Goal: Task Accomplishment & Management: Complete application form

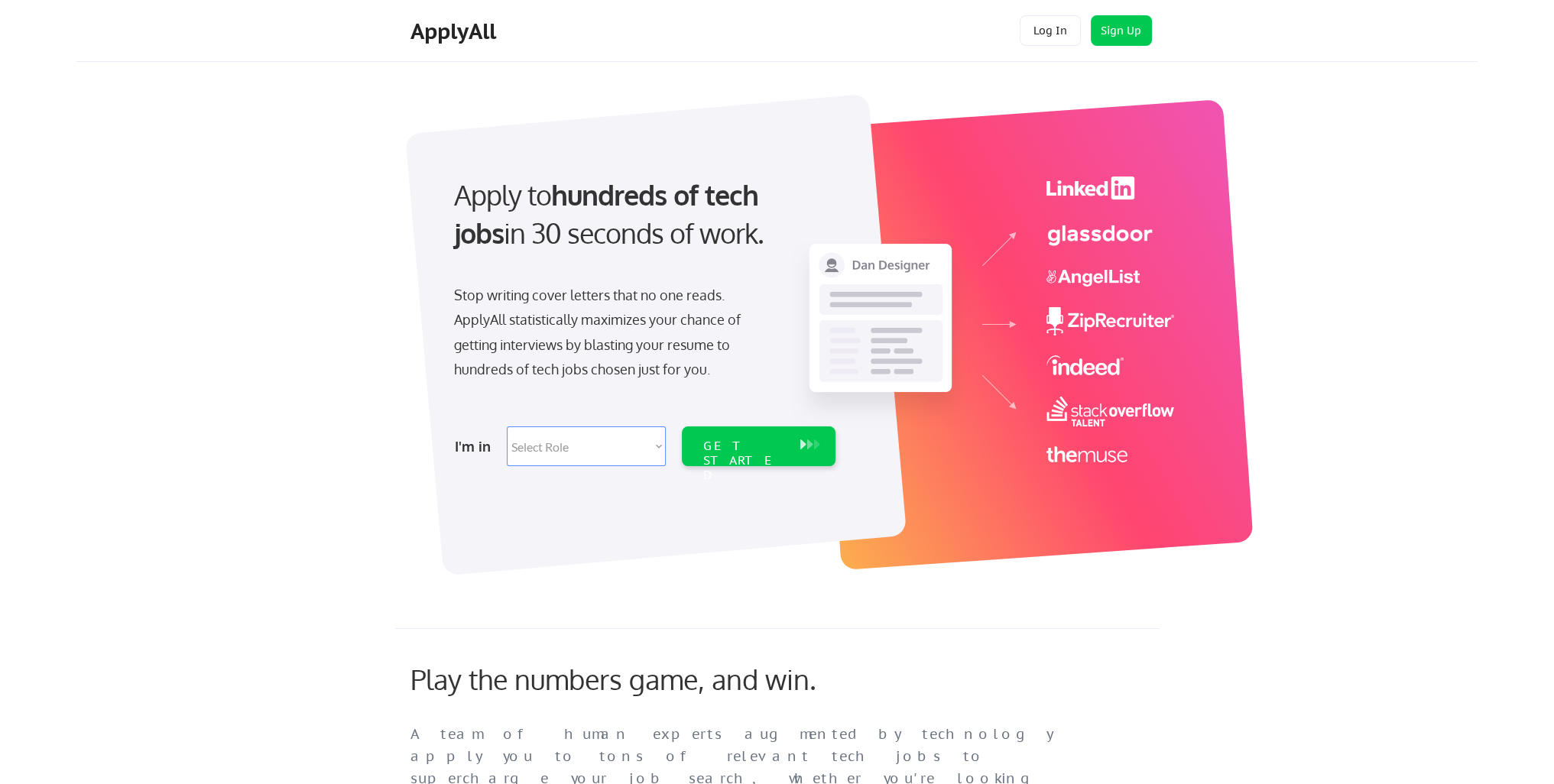
scroll to position [77, 0]
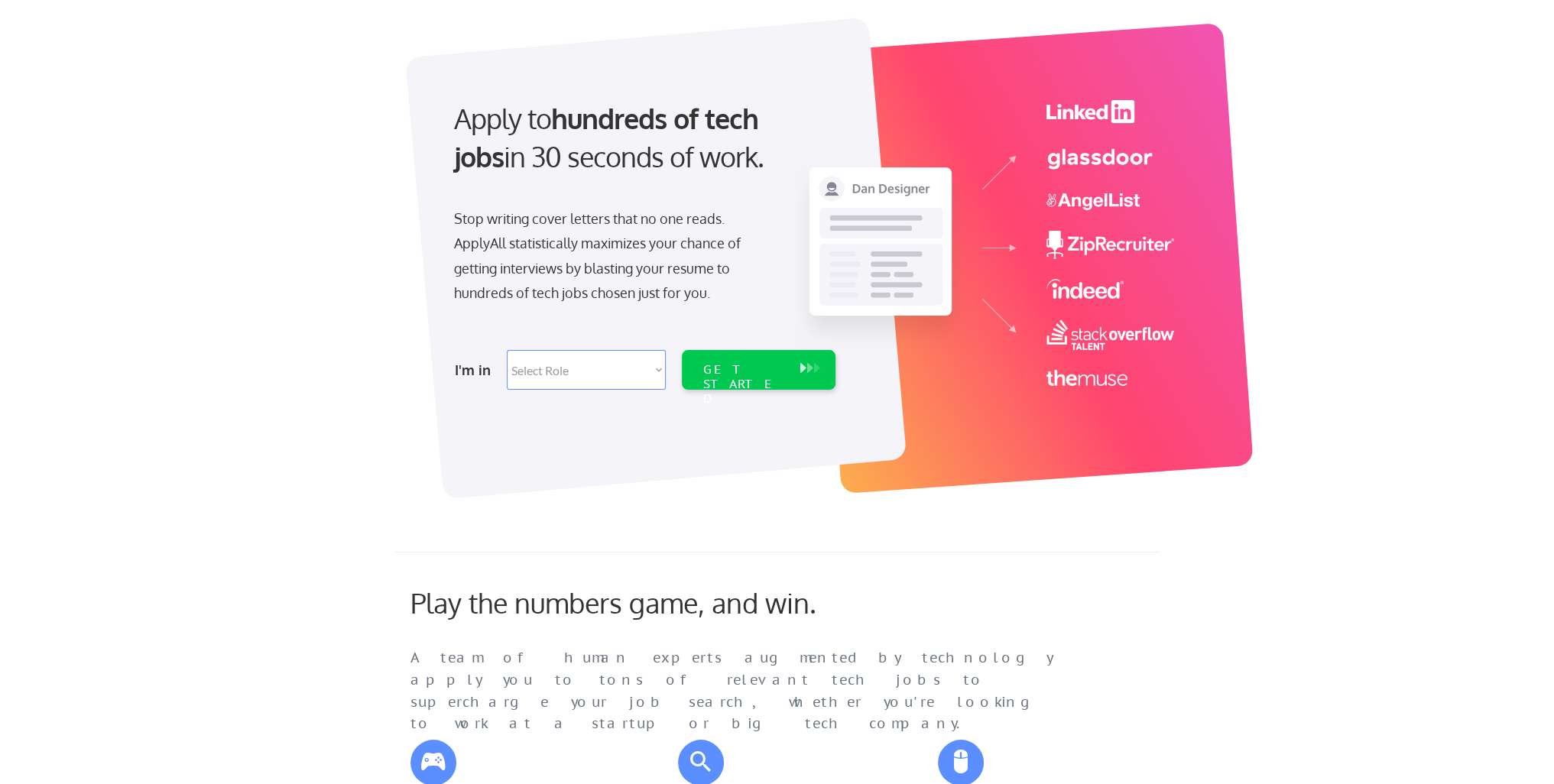
click at [639, 365] on select "Select Role Software Engineering Product Management Customer Success Sales UI/U…" at bounding box center [586, 370] width 159 height 40
select select ""tech_finance_biz_ops_cos""
click at [507, 351] on select "Select Role Software Engineering Product Management Customer Success Sales UI/U…" at bounding box center [586, 370] width 159 height 40
select select ""tech_finance_biz_ops_cos""
click at [750, 385] on div "GET STARTED" at bounding box center [744, 370] width 97 height 40
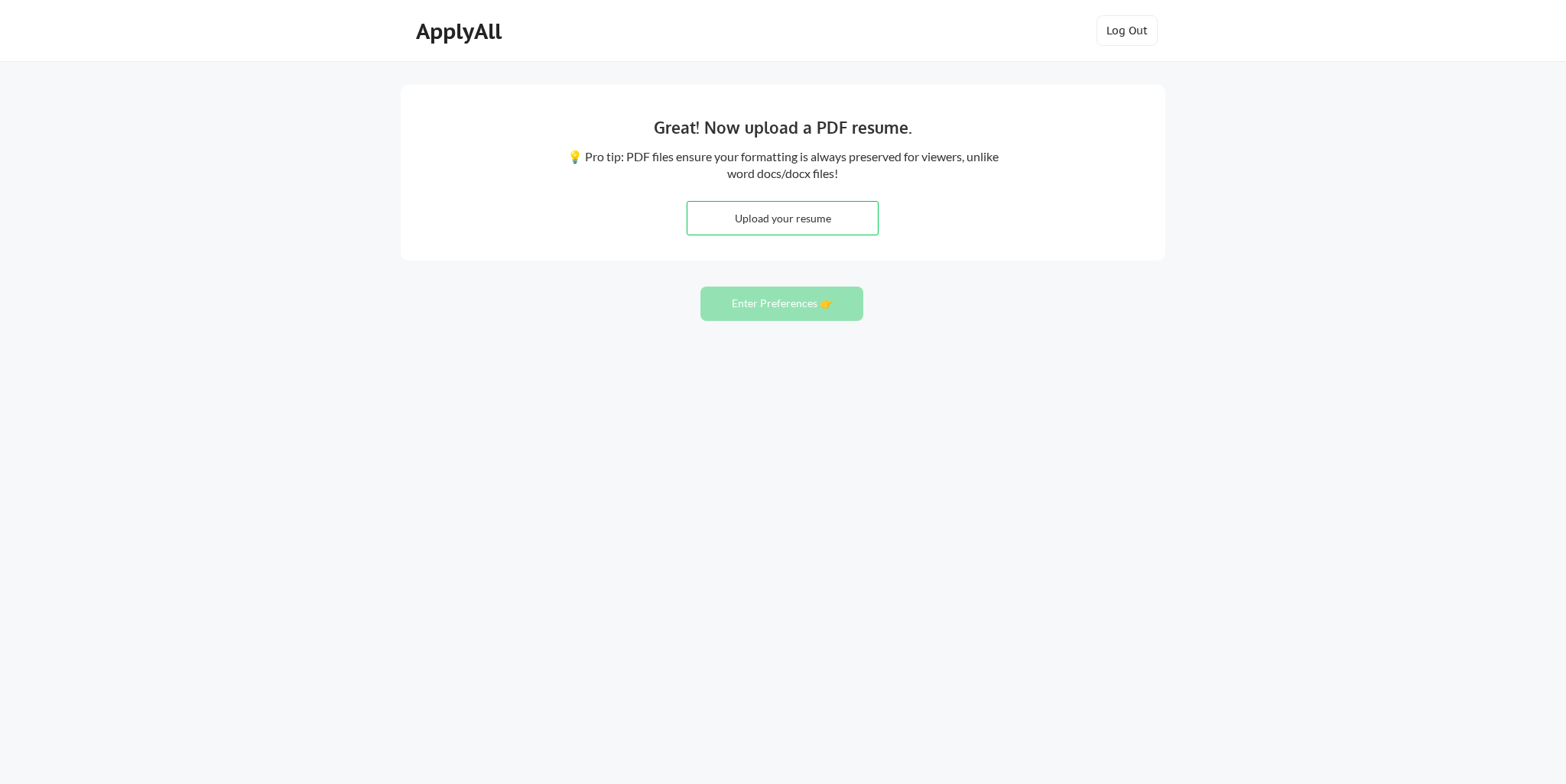
click at [793, 223] on input "file" at bounding box center [783, 218] width 191 height 33
type input "C:\fakepath\Resume - Jasmeet Singh 2025.pdf"
click at [784, 219] on input "file" at bounding box center [783, 218] width 191 height 33
click at [768, 296] on button "Enter Preferences 👉" at bounding box center [782, 304] width 163 height 34
click at [728, 215] on input "file" at bounding box center [783, 218] width 191 height 33
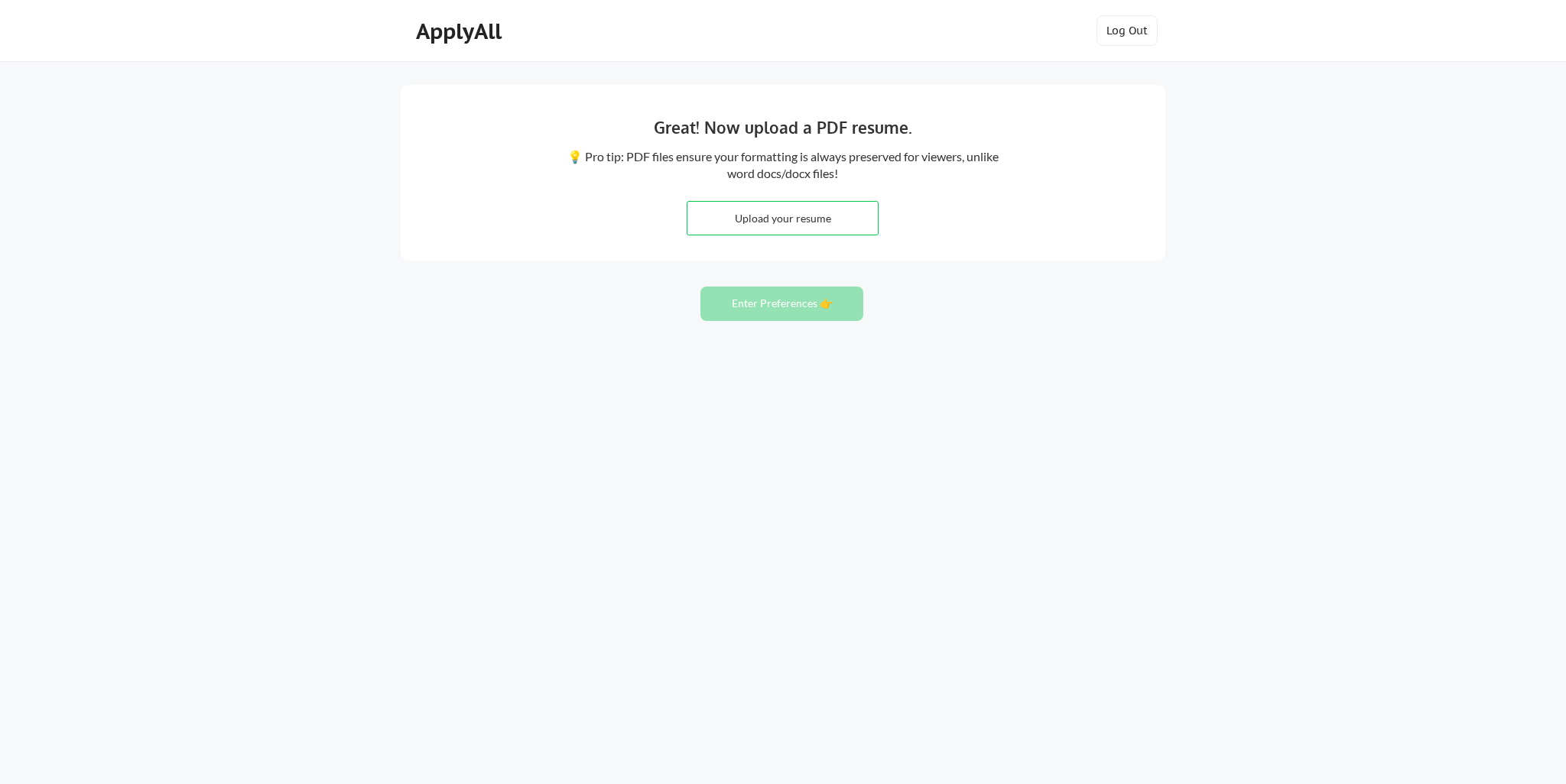
type input "C:\fakepath\Resume - Jasmeet Singh 2025.pdf"
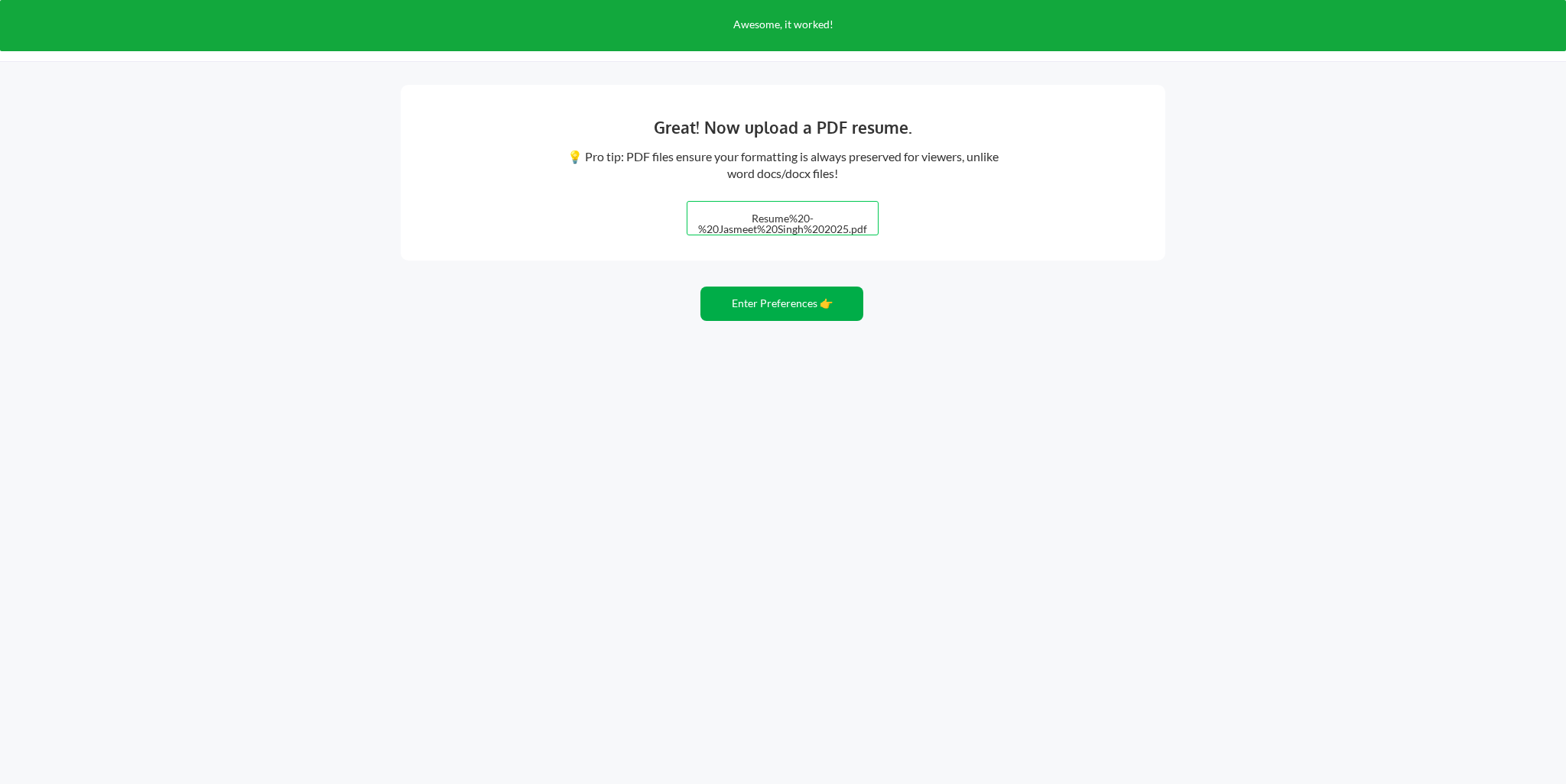
click at [785, 302] on button "Enter Preferences 👉" at bounding box center [782, 304] width 163 height 34
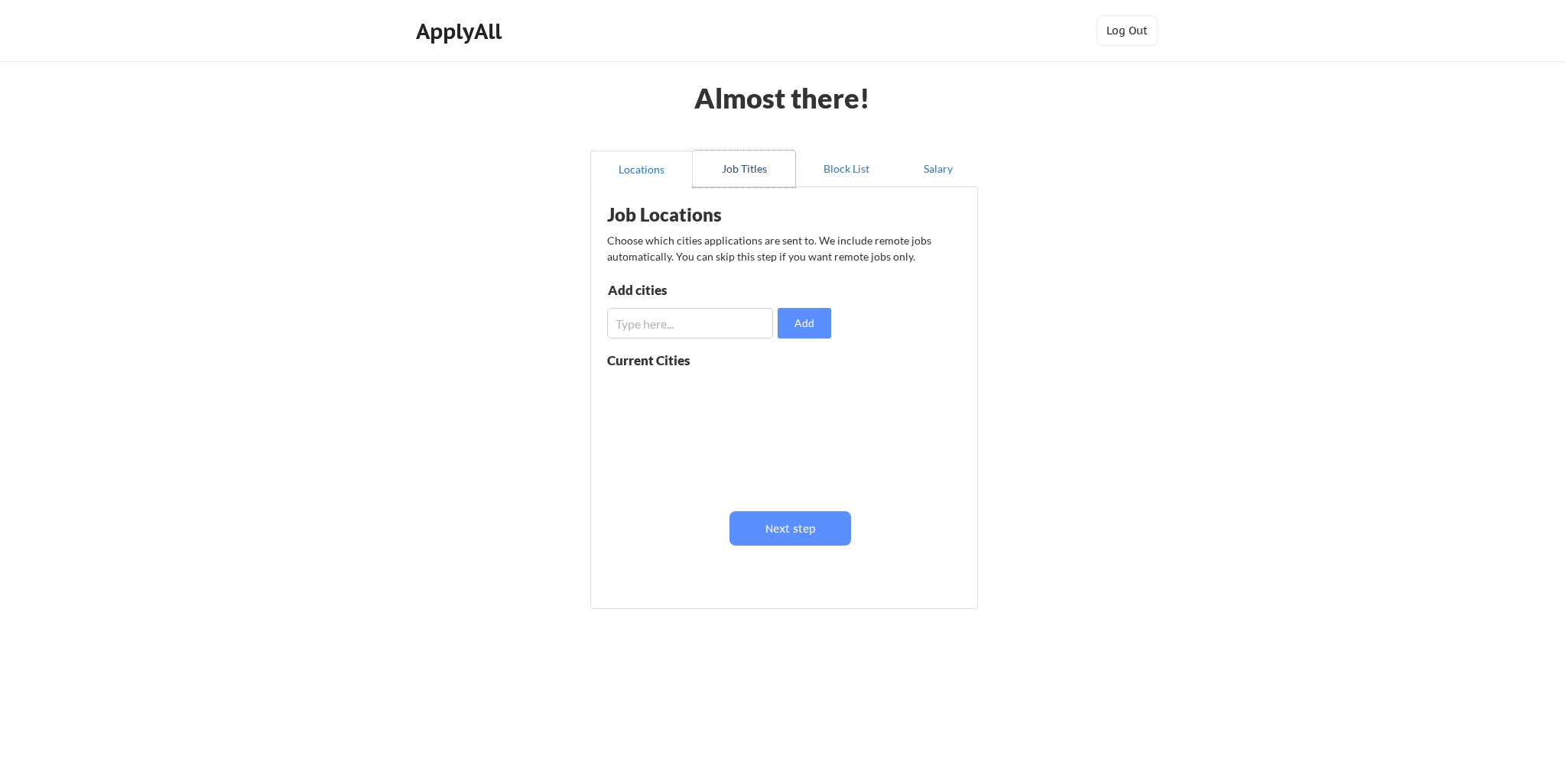
click at [734, 162] on button "Job Titles" at bounding box center [744, 170] width 102 height 37
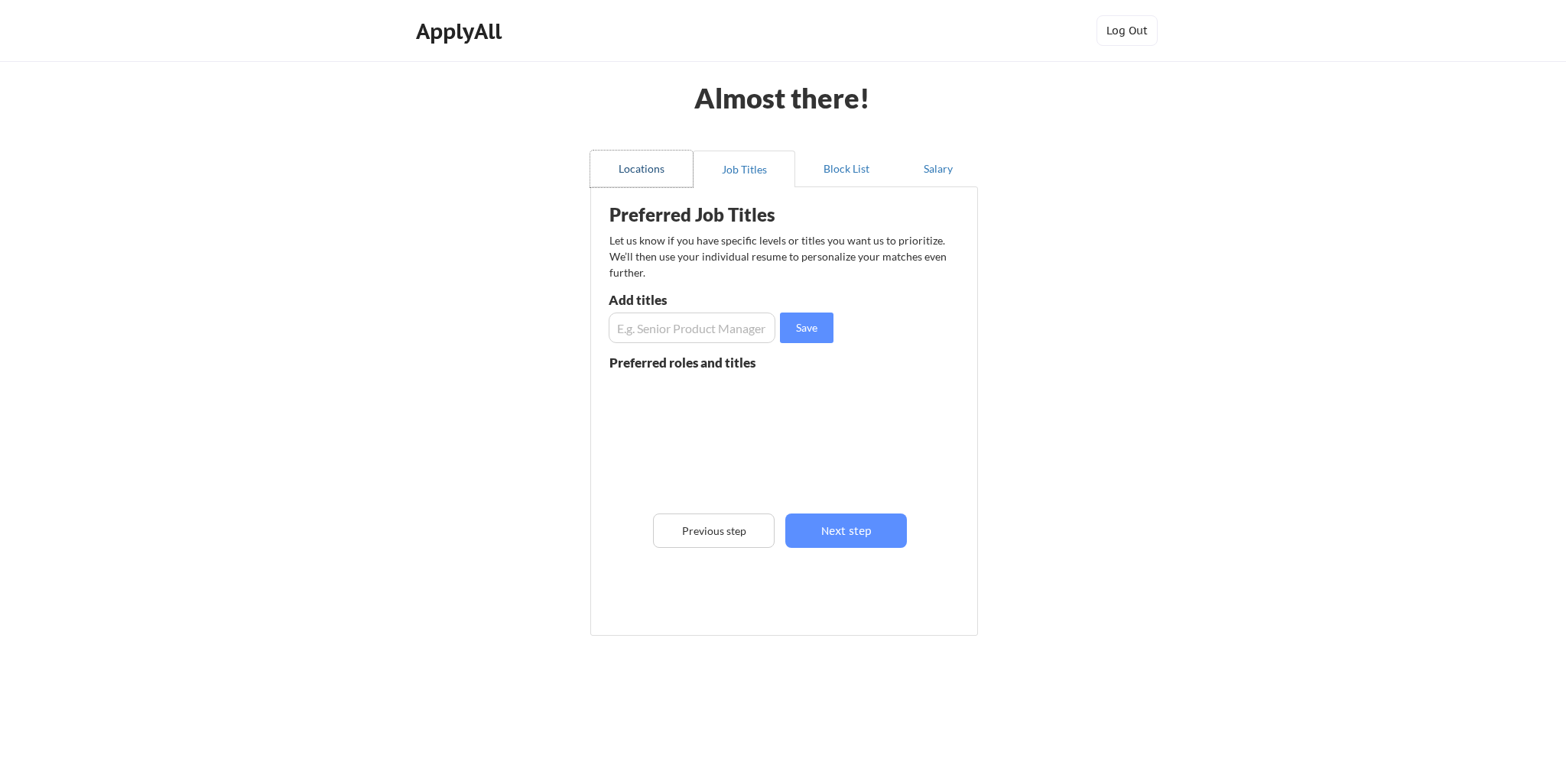
click at [636, 175] on button "Locations" at bounding box center [641, 170] width 102 height 37
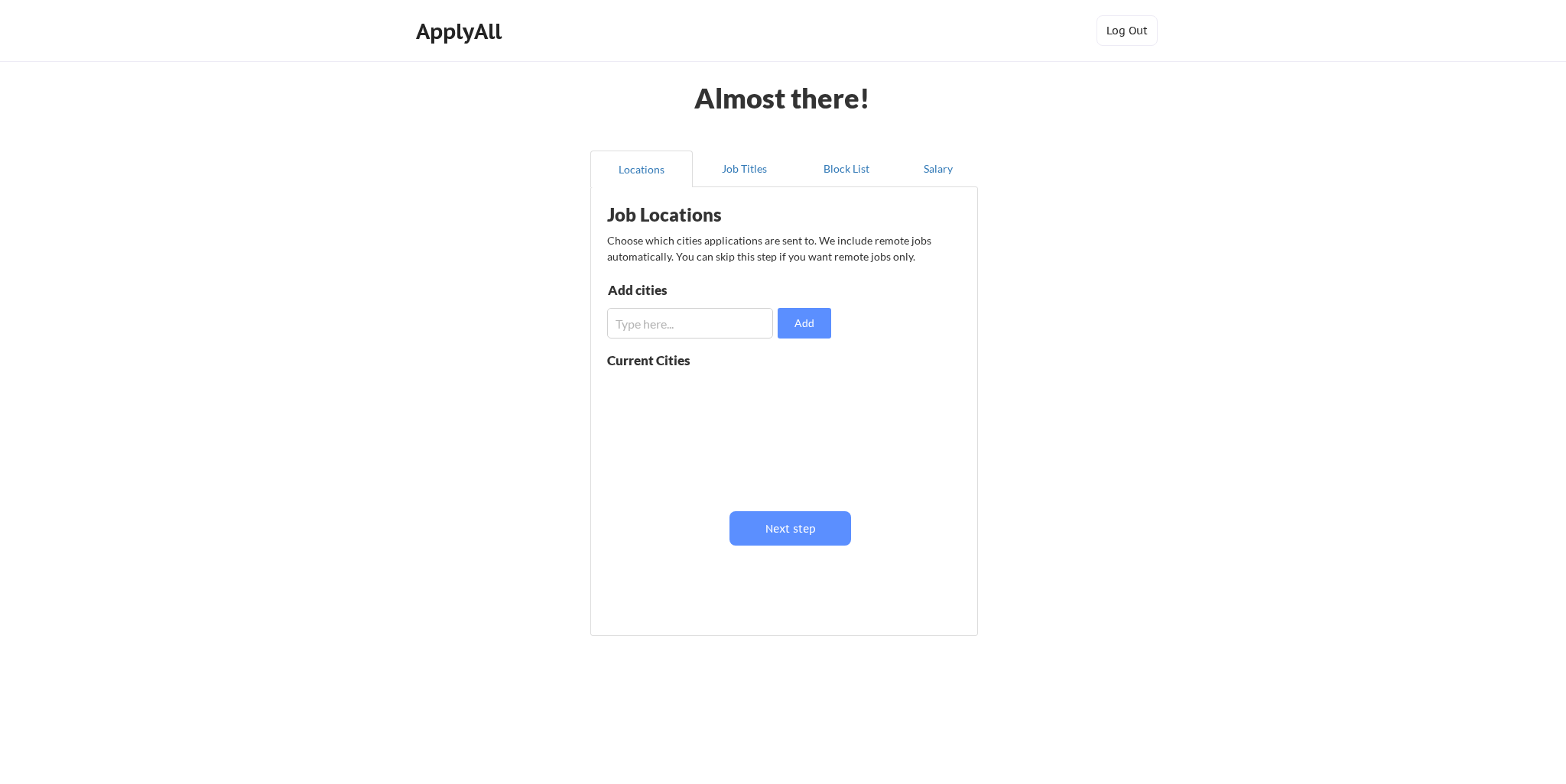
click at [697, 328] on input "input" at bounding box center [690, 323] width 166 height 31
type input "[GEOGRAPHIC_DATA]"
click at [798, 328] on button "Add" at bounding box center [805, 323] width 54 height 31
click at [781, 390] on button at bounding box center [783, 390] width 11 height 11
click at [698, 337] on input "input" at bounding box center [690, 323] width 166 height 31
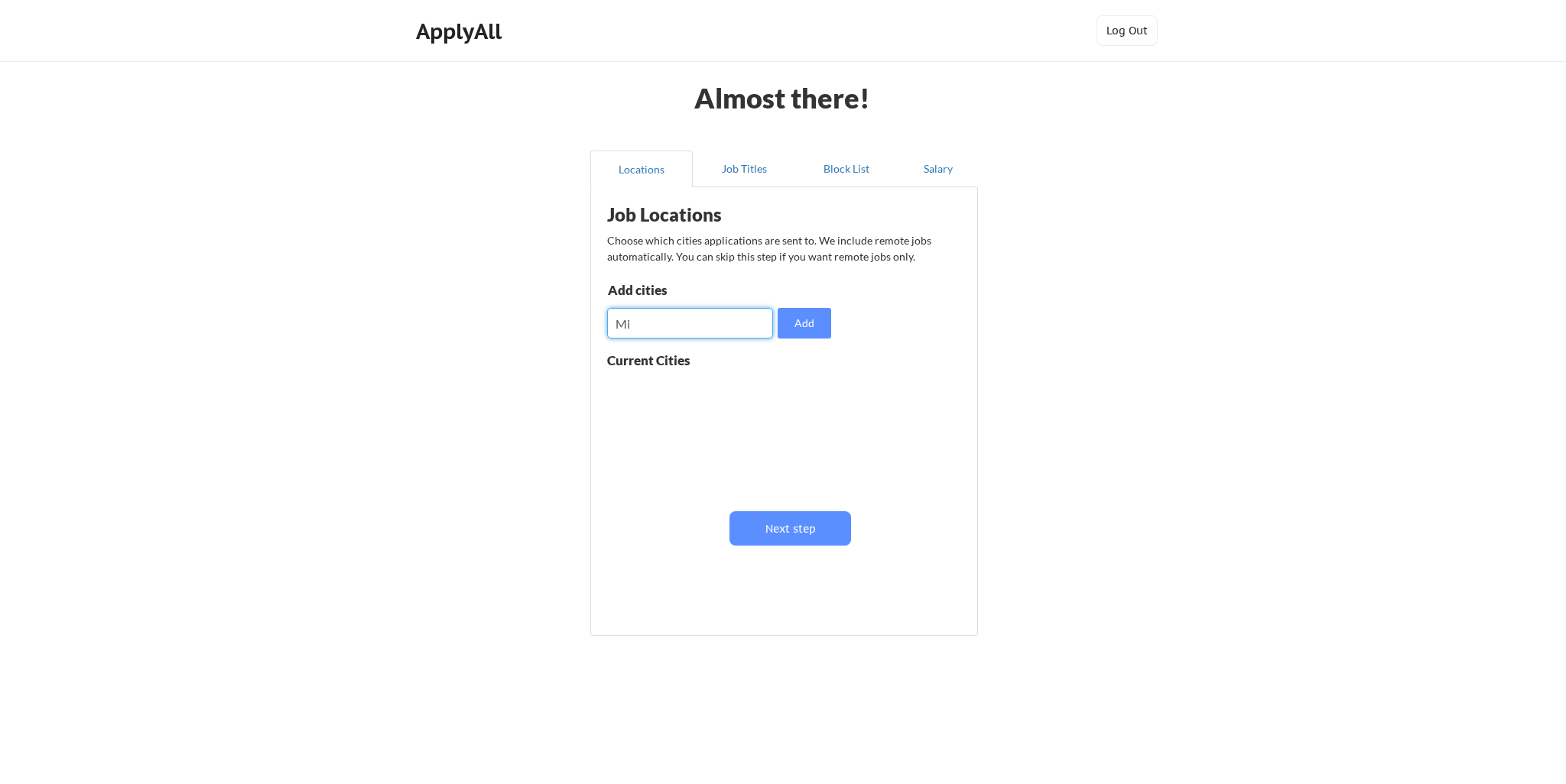
type input "M"
type input "n"
type input "[GEOGRAPHIC_DATA]"
click at [807, 322] on button "Add" at bounding box center [805, 323] width 54 height 31
click at [741, 176] on button "Job Titles" at bounding box center [744, 170] width 102 height 37
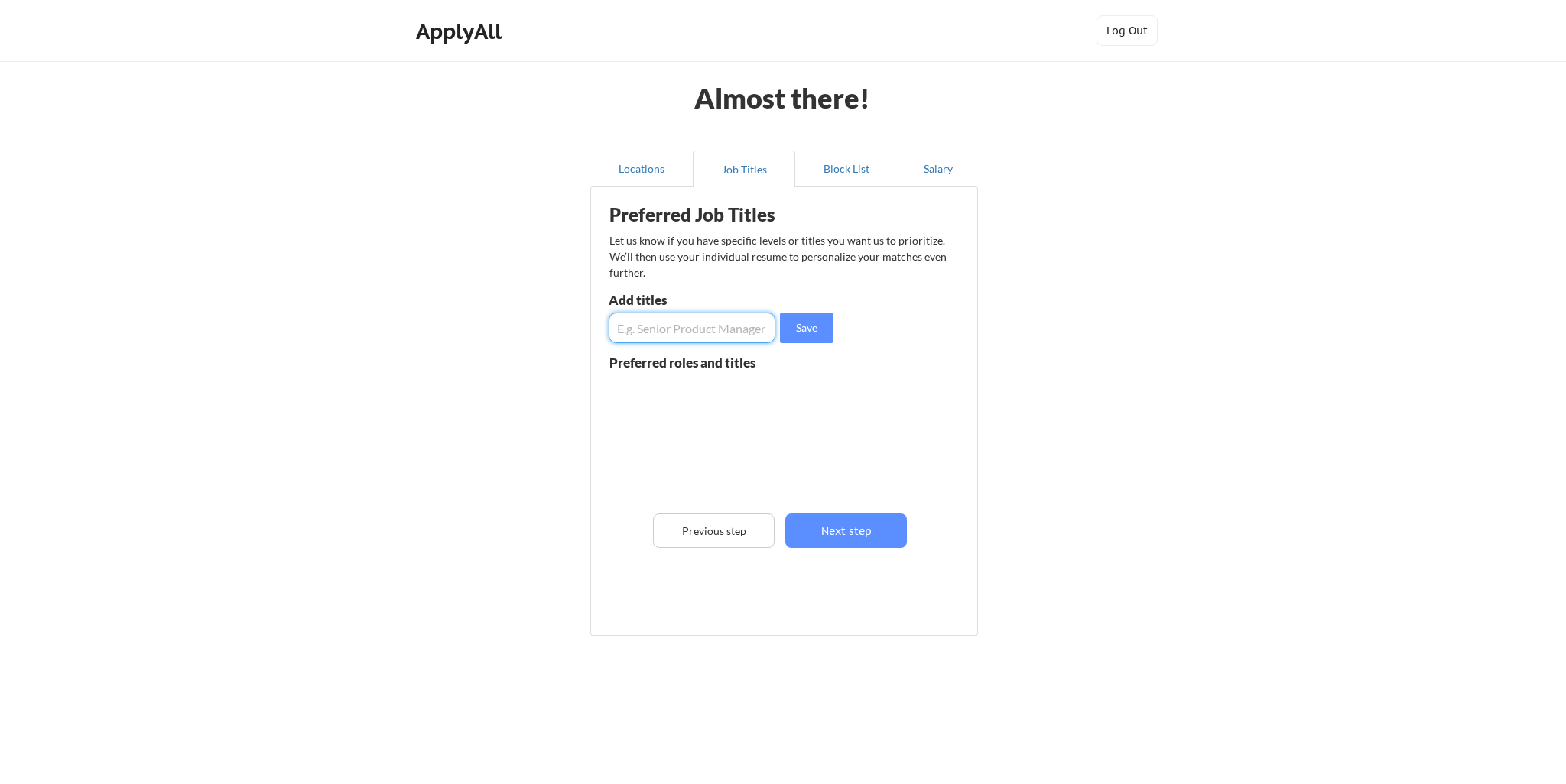
click at [693, 328] on input "input" at bounding box center [692, 328] width 167 height 31
type input "Senior Director Finance"
click at [796, 331] on button "Save" at bounding box center [806, 328] width 54 height 31
click at [707, 334] on input "input" at bounding box center [692, 328] width 167 height 31
type input "Vice President Finance"
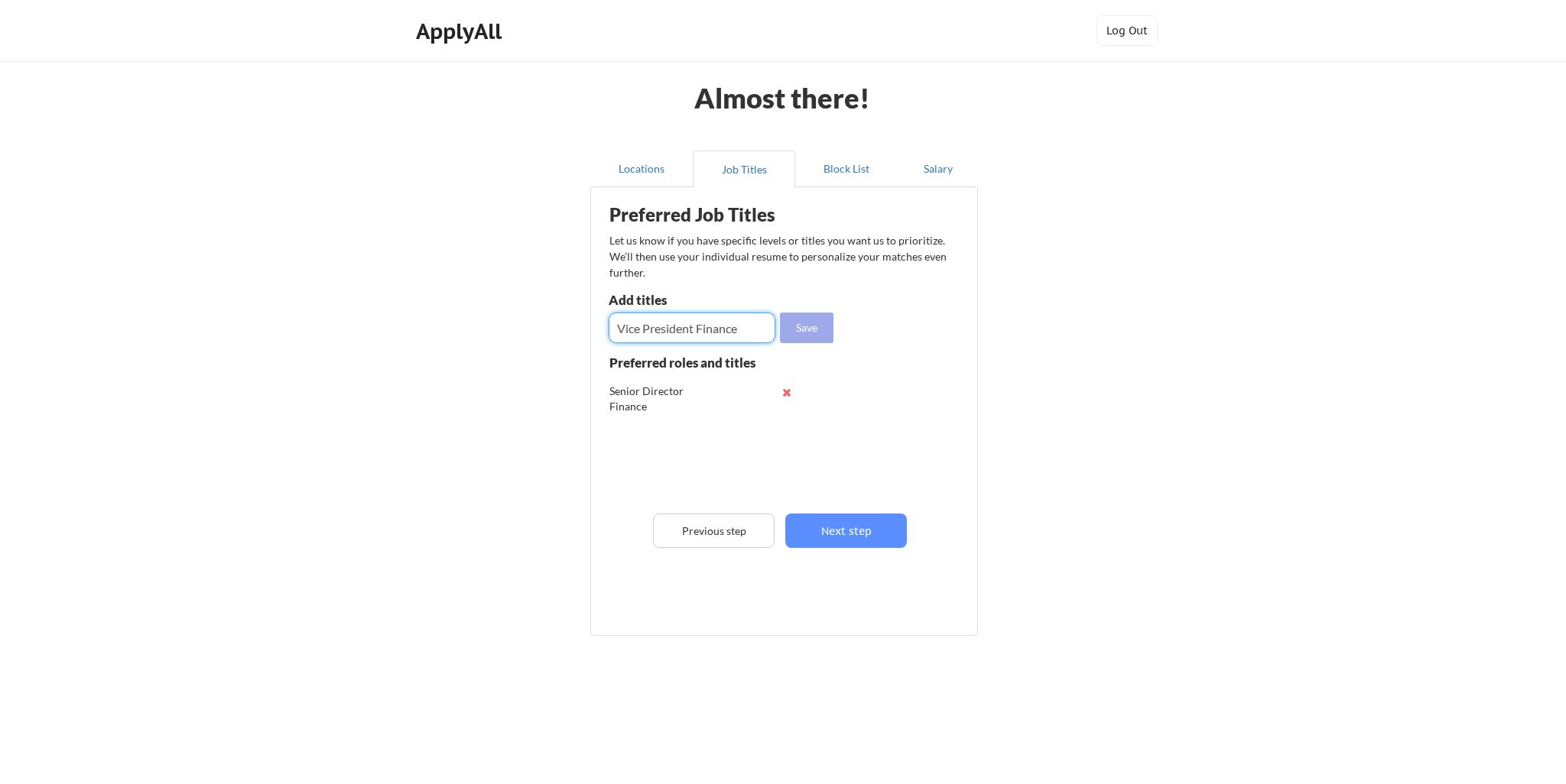
click at [825, 333] on button "Save" at bounding box center [806, 328] width 54 height 31
drag, startPoint x: 646, startPoint y: 408, endPoint x: 611, endPoint y: 394, distance: 37.7
click at [611, 394] on div "Senior Director Finance" at bounding box center [659, 399] width 100 height 30
copy div "Senior Director Finance"
click at [641, 330] on input "input" at bounding box center [692, 328] width 167 height 31
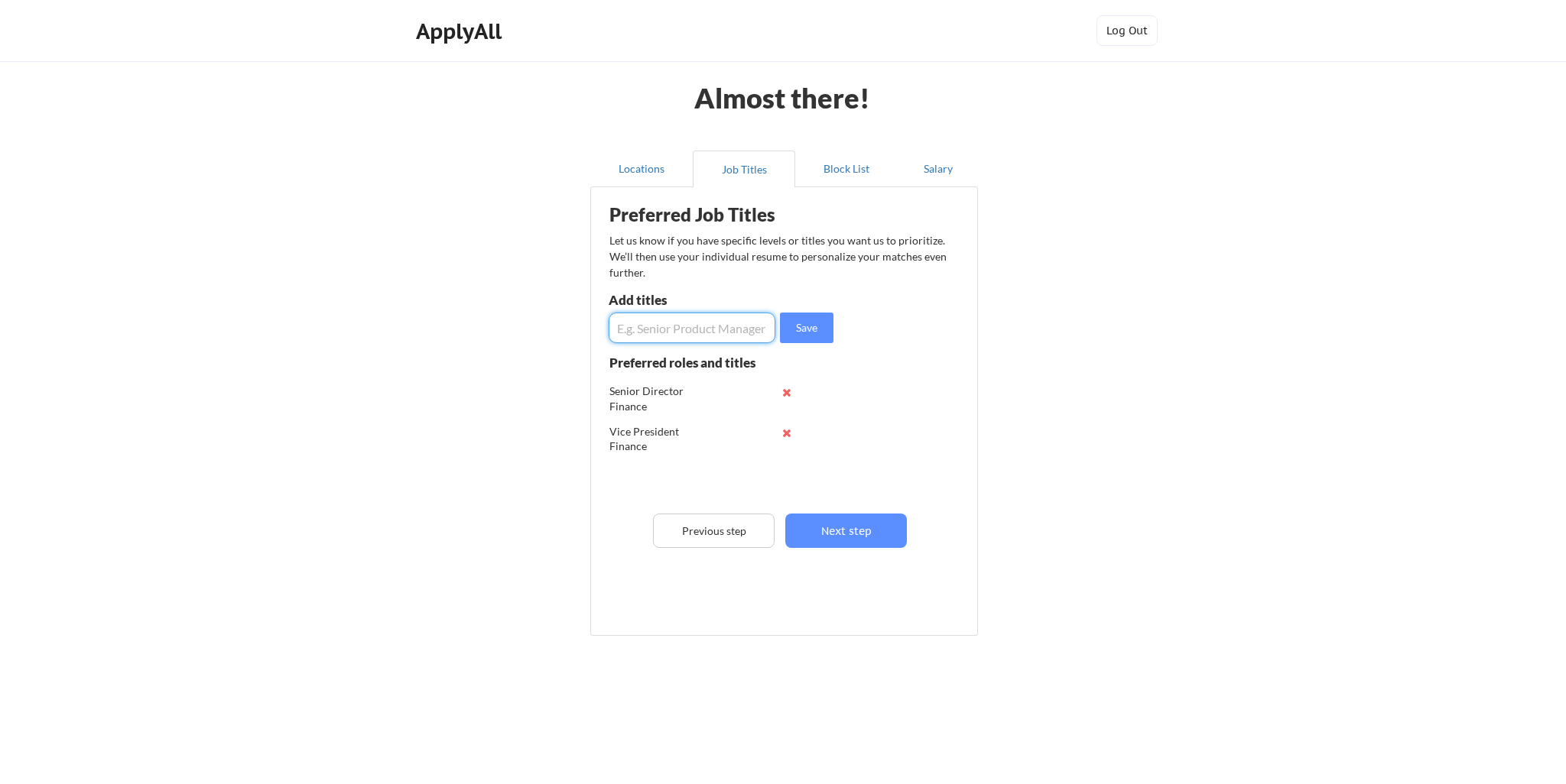
paste input "Senior Director Finance"
drag, startPoint x: 704, startPoint y: 327, endPoint x: 759, endPoint y: 328, distance: 55.0
click at [759, 328] on input "input" at bounding box center [692, 328] width 167 height 31
type input "Senior Director FP&A"
click at [811, 338] on button "Save" at bounding box center [806, 328] width 54 height 31
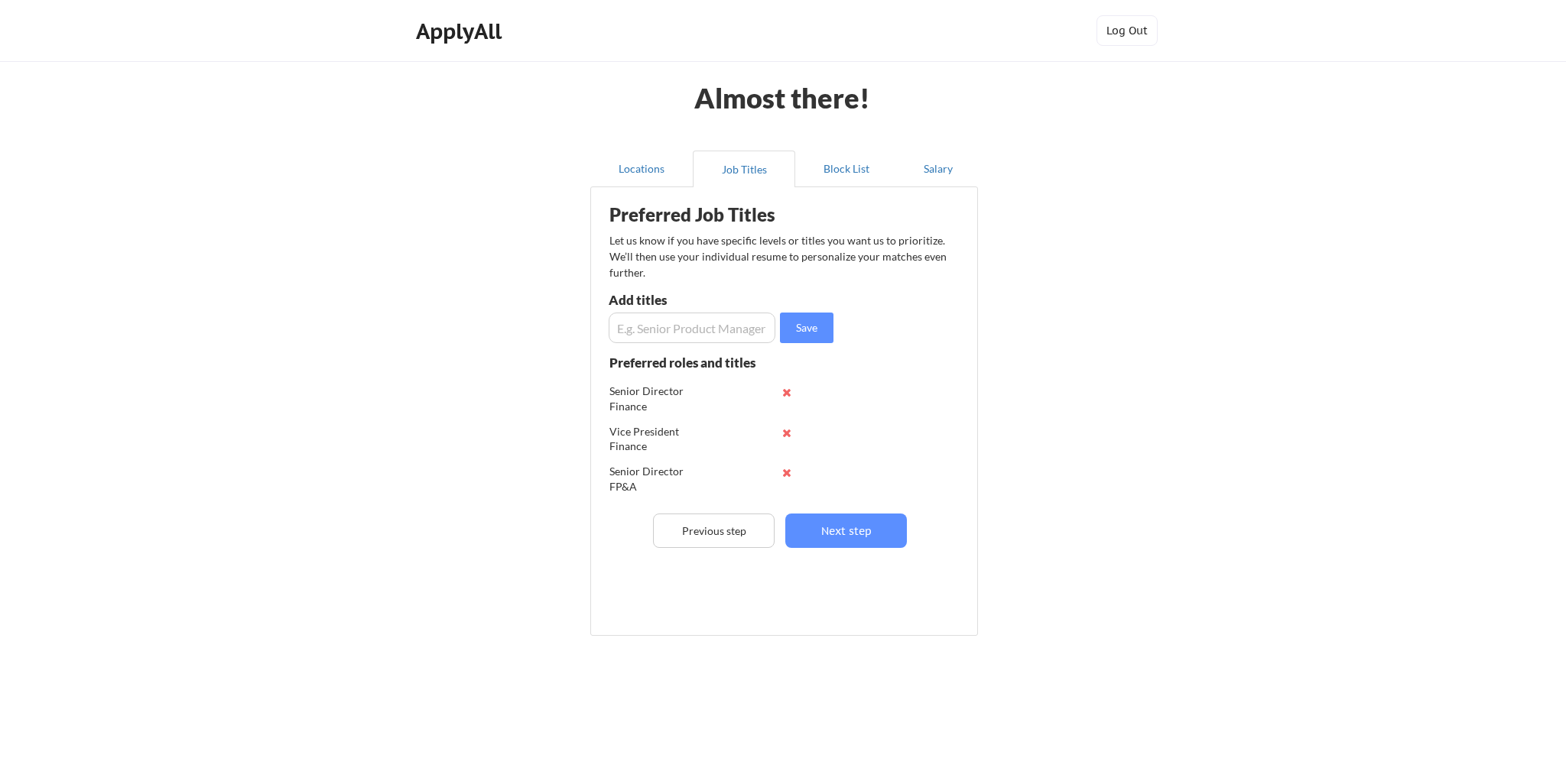
click at [719, 329] on input "input" at bounding box center [692, 328] width 167 height 31
paste input "Senior Director Finance"
drag, startPoint x: 703, startPoint y: 327, endPoint x: 765, endPoint y: 331, distance: 62.1
click at [765, 330] on input "input" at bounding box center [692, 328] width 167 height 31
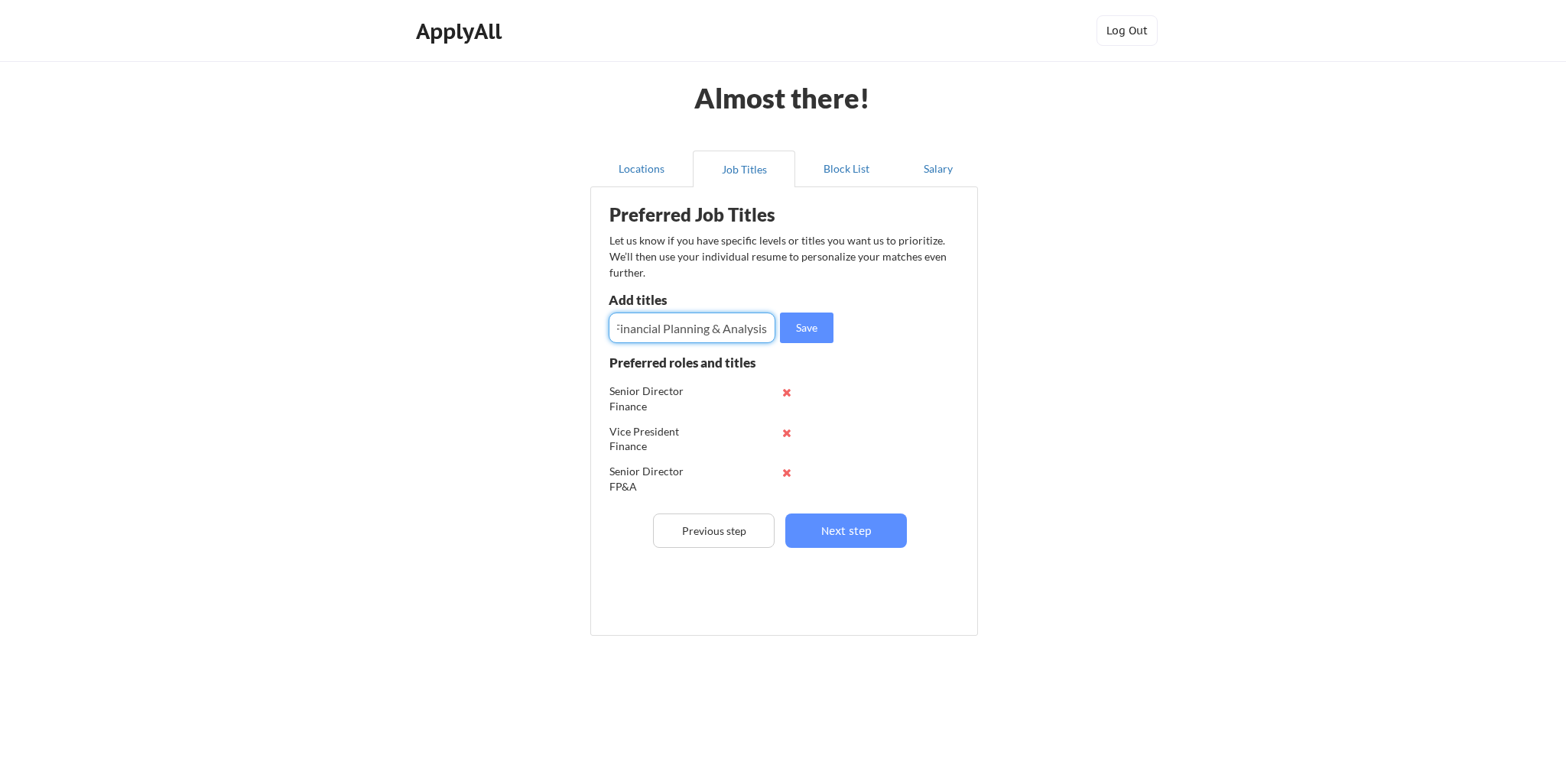
type input "Senior Director Financial Planning & Analysis"
click at [810, 334] on button "Save" at bounding box center [806, 328] width 54 height 31
click at [847, 172] on button "Block List" at bounding box center [846, 170] width 102 height 37
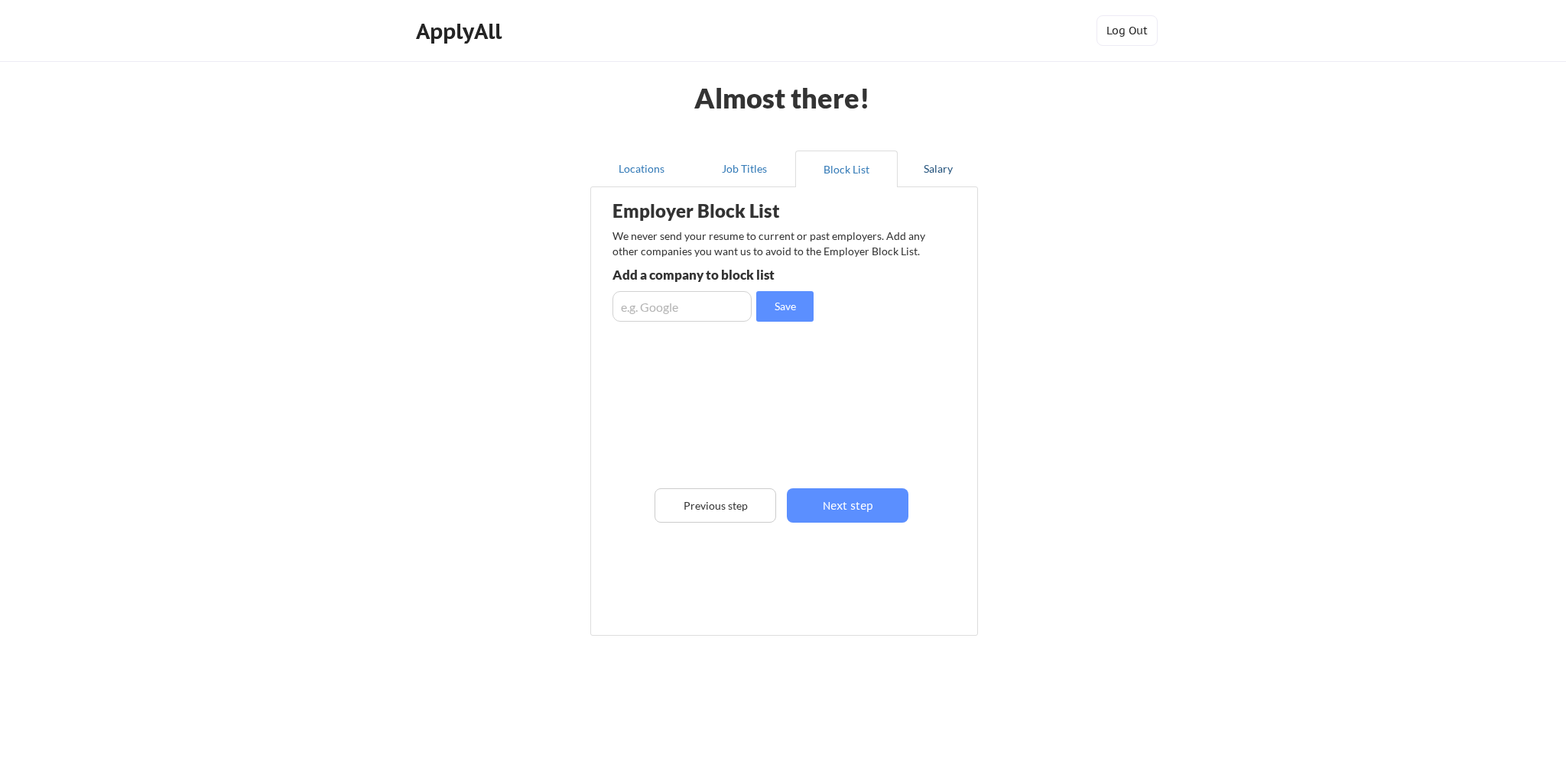
click at [933, 179] on button "Salary" at bounding box center [938, 170] width 80 height 37
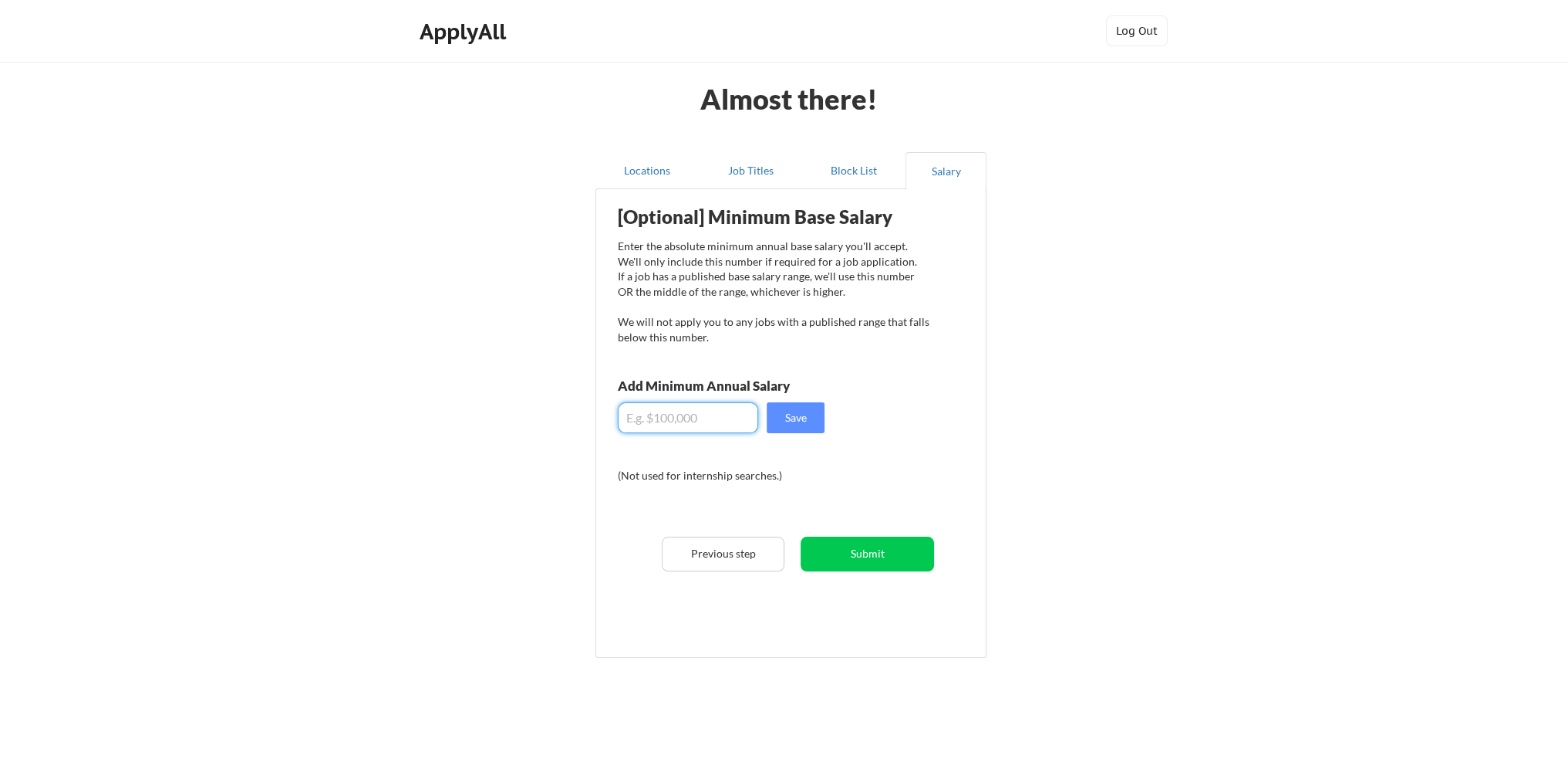
click at [667, 417] on input "input" at bounding box center [689, 417] width 141 height 31
click at [682, 427] on input "input" at bounding box center [689, 417] width 141 height 31
type input "$140,000"
click at [802, 418] on button "Save" at bounding box center [796, 417] width 58 height 31
click at [868, 560] on button "Submit" at bounding box center [868, 554] width 134 height 35
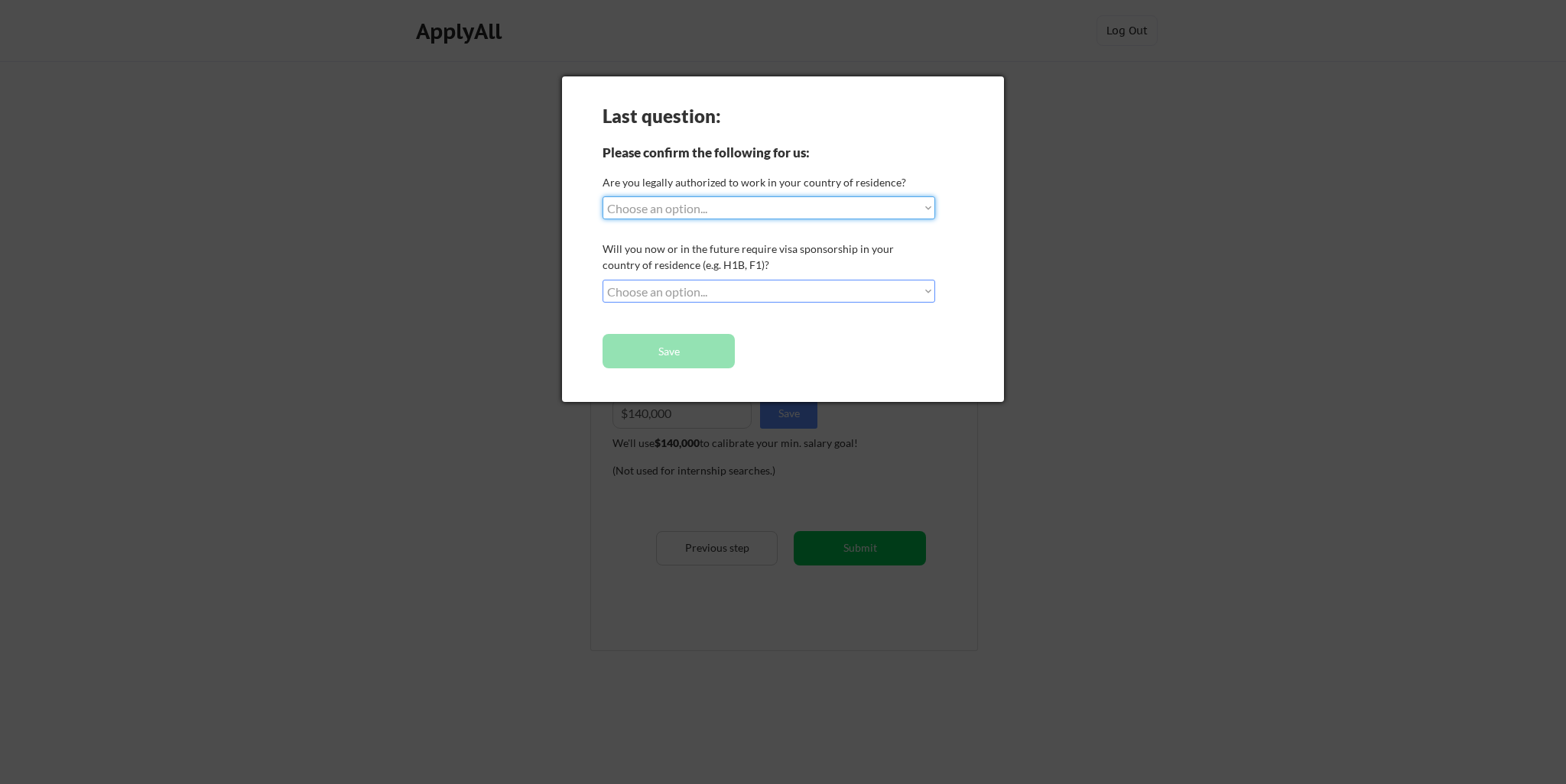
click at [704, 214] on select "Choose an option... Yes, I am a [DEMOGRAPHIC_DATA] Citizen Yes, I am a [DEMOGRA…" at bounding box center [768, 208] width 333 height 23
select select ""yes__i_am_a_[DEMOGRAPHIC_DATA]""
click at [602, 197] on select "Choose an option... Yes, I am a [DEMOGRAPHIC_DATA] Citizen Yes, I am a [DEMOGRA…" at bounding box center [768, 208] width 333 height 23
click at [747, 290] on select "Choose an option... No, I will not need sponsorship Yes, I will need sponsorship" at bounding box center [768, 291] width 333 height 23
select select ""no__i_will_not_need_sponsorship""
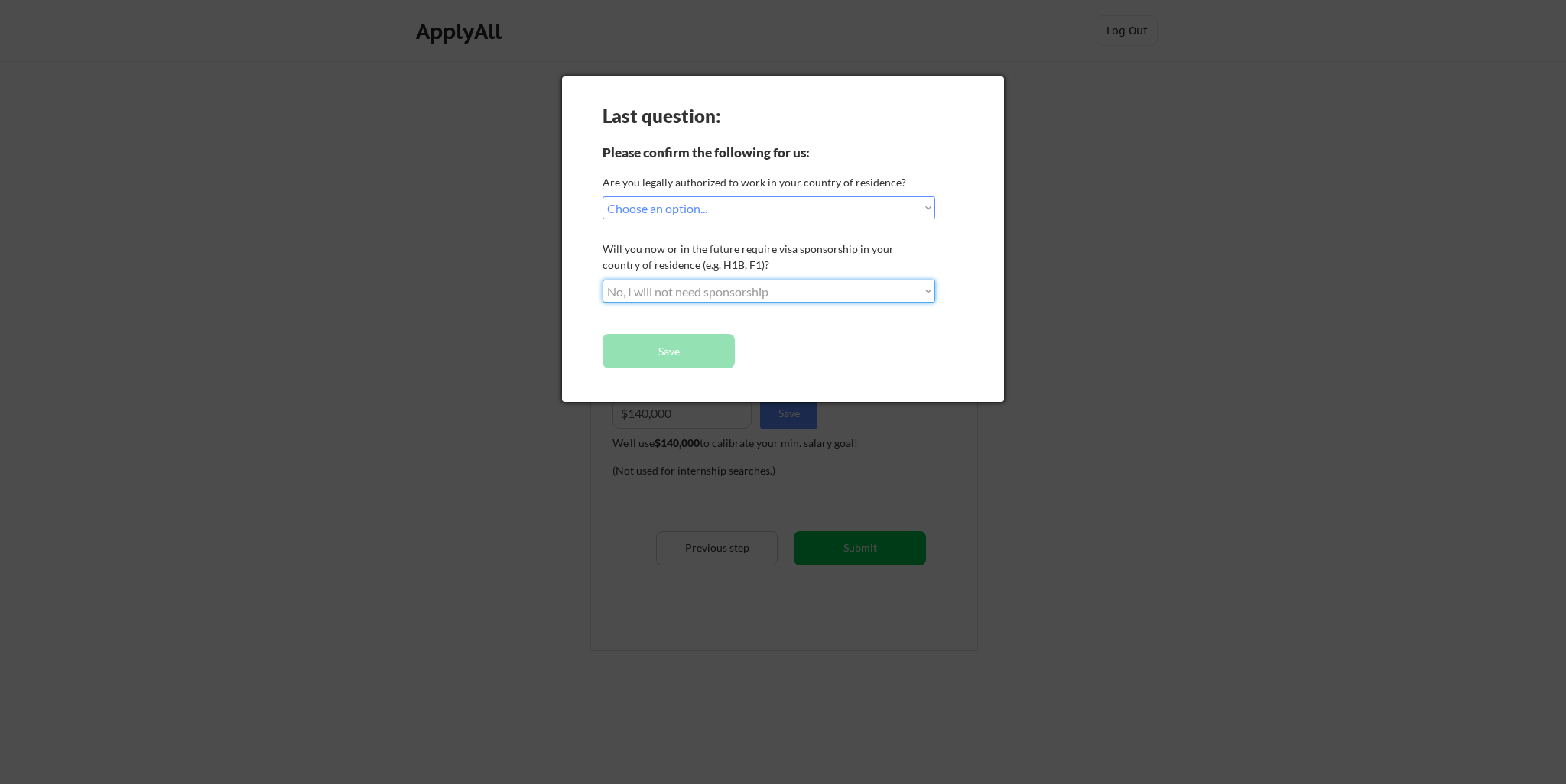
click at [602, 280] on select "Choose an option... No, I will not need sponsorship Yes, I will need sponsorship" at bounding box center [768, 291] width 333 height 23
click at [692, 357] on button "Save" at bounding box center [669, 351] width 132 height 34
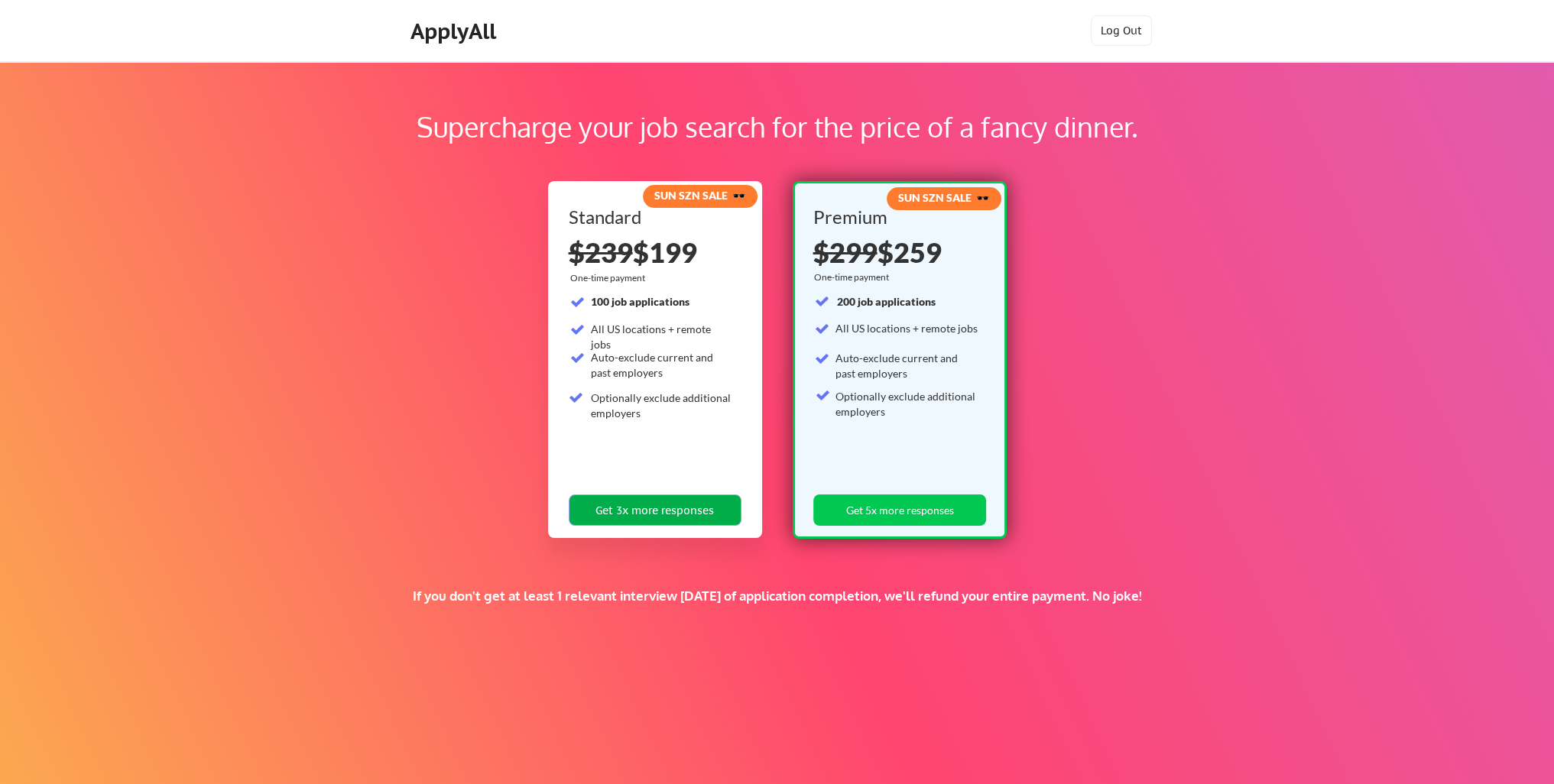
click at [687, 509] on button "Get 3x more responses" at bounding box center [655, 510] width 173 height 32
click at [426, 32] on div "ApplyAll" at bounding box center [456, 31] width 90 height 26
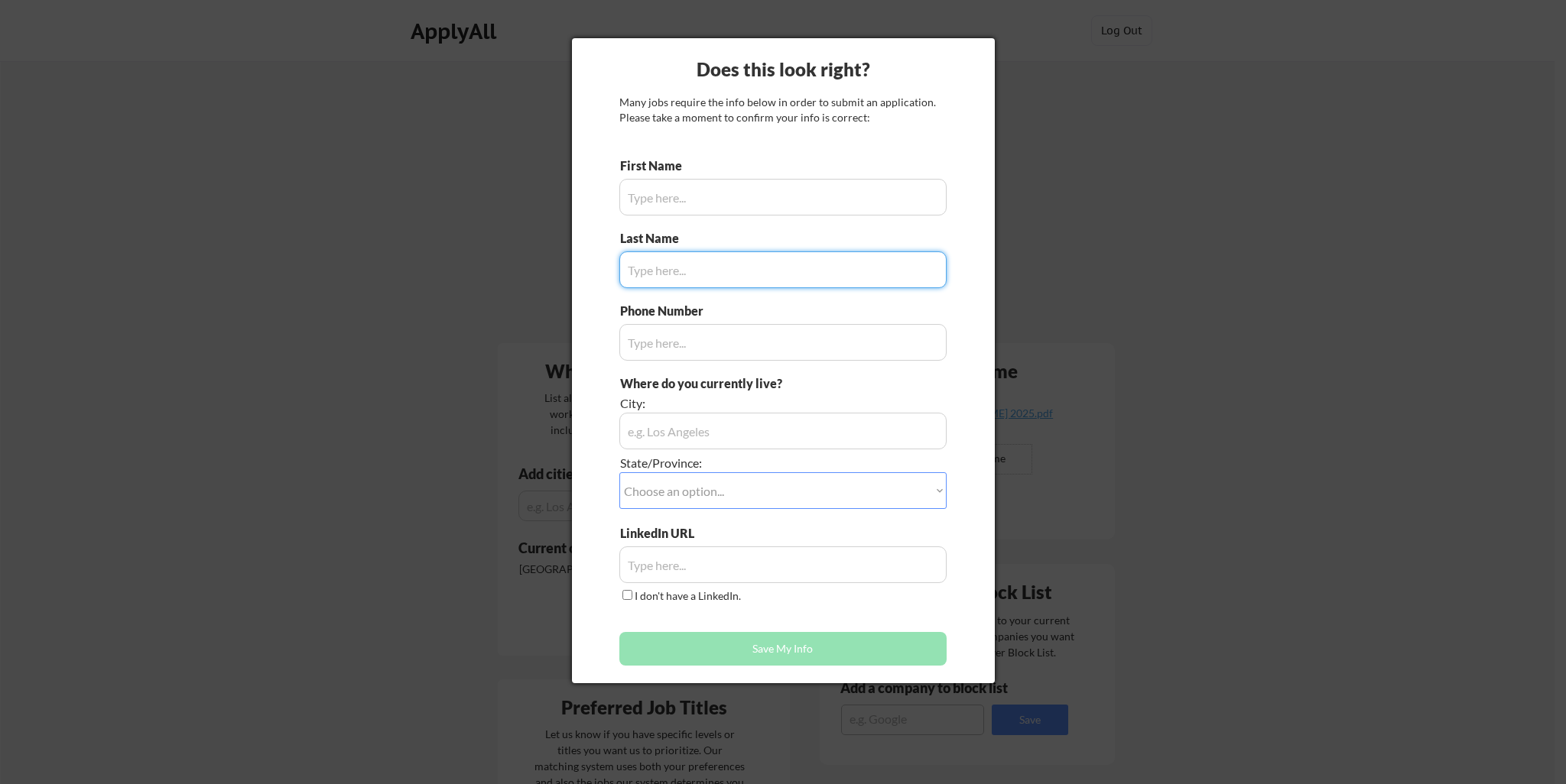
click at [1069, 108] on div at bounding box center [783, 392] width 1566 height 784
click at [1173, 132] on div at bounding box center [783, 392] width 1566 height 784
